Goal: Navigation & Orientation: Understand site structure

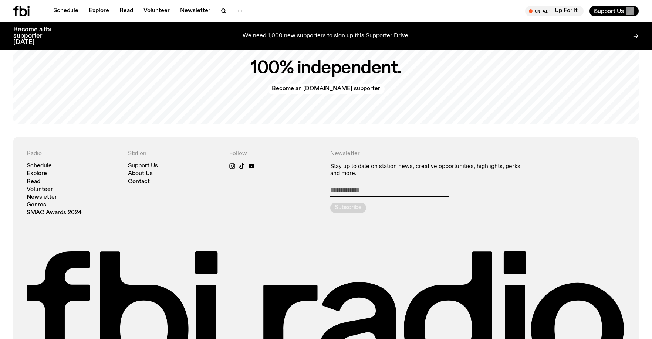
scroll to position [1730, 0]
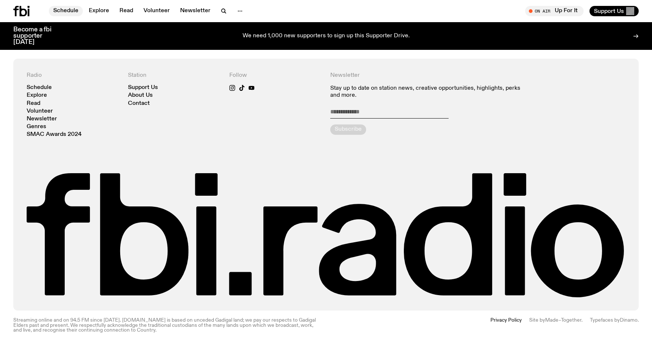
click at [67, 10] on link "Schedule" at bounding box center [66, 11] width 34 height 10
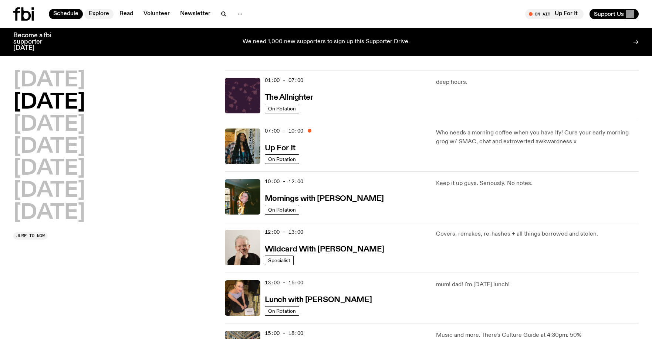
click at [98, 14] on link "Explore" at bounding box center [98, 14] width 29 height 10
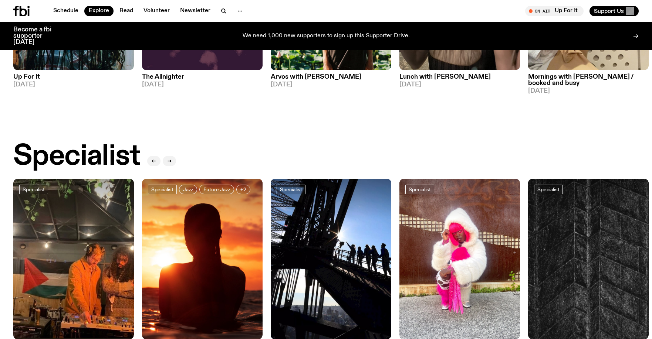
scroll to position [717, 0]
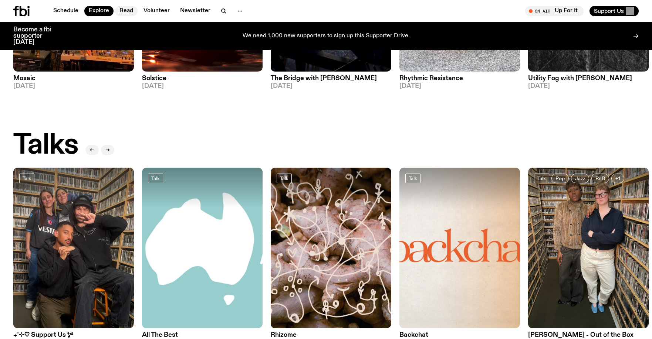
click at [130, 9] on link "Read" at bounding box center [126, 11] width 23 height 10
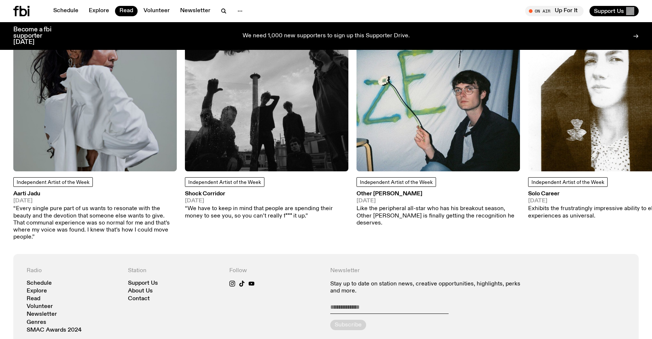
scroll to position [691, 0]
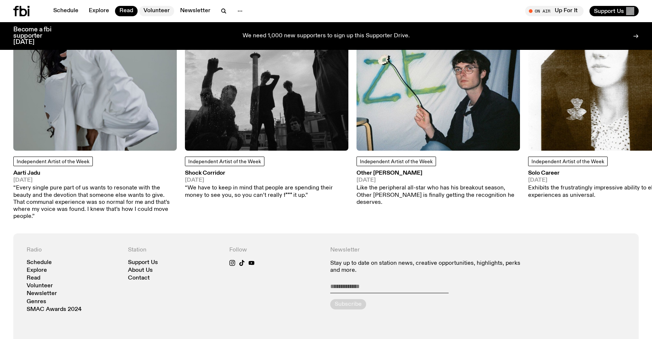
click at [158, 10] on link "Volunteer" at bounding box center [156, 11] width 35 height 10
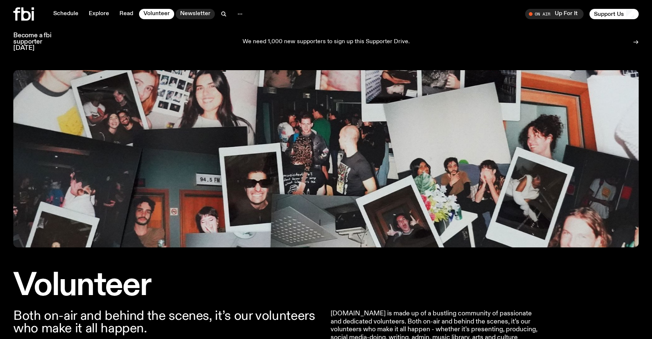
click at [201, 16] on link "Newsletter" at bounding box center [195, 14] width 39 height 10
